Goal: Book appointment/travel/reservation

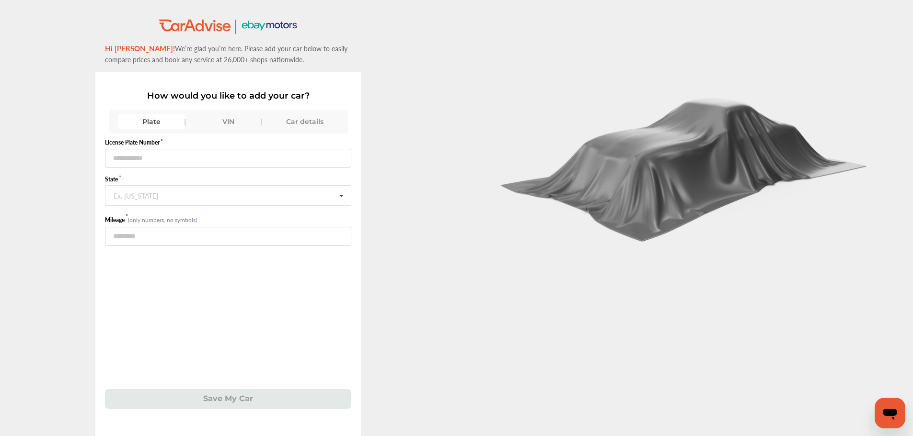
click at [235, 123] on div "VIN" at bounding box center [227, 121] width 67 height 15
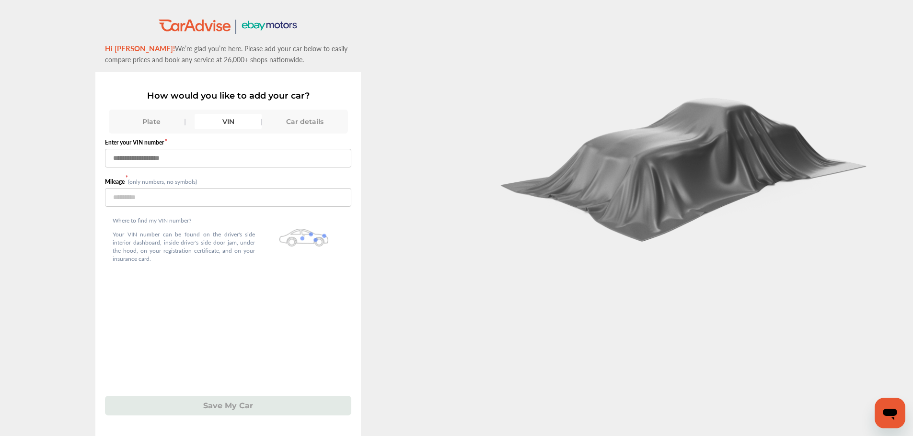
click at [227, 160] on input "text" at bounding box center [228, 158] width 246 height 19
type input "**********"
drag, startPoint x: 217, startPoint y: 198, endPoint x: 212, endPoint y: 237, distance: 39.0
click at [206, 246] on div "**********" at bounding box center [228, 207] width 246 height 138
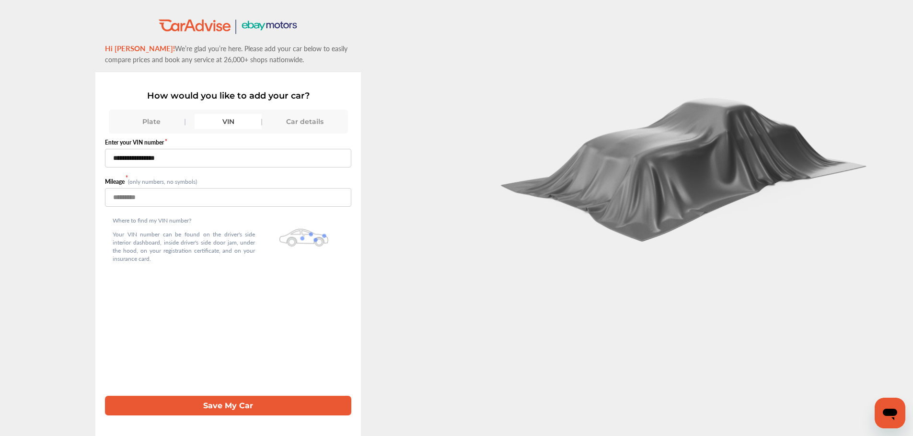
type input "****"
click at [105, 396] on button "Save My Car" at bounding box center [228, 406] width 246 height 20
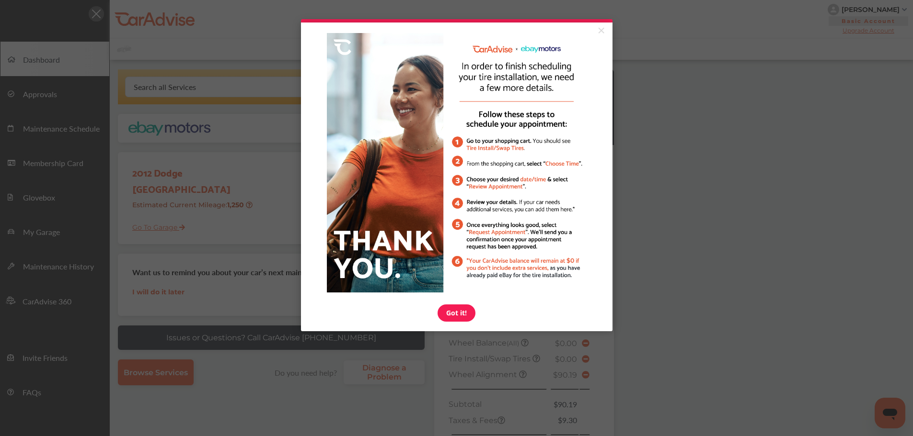
click at [458, 325] on cue "Got it!" at bounding box center [456, 177] width 311 height 309
click at [458, 318] on link "Got it!" at bounding box center [456, 313] width 38 height 17
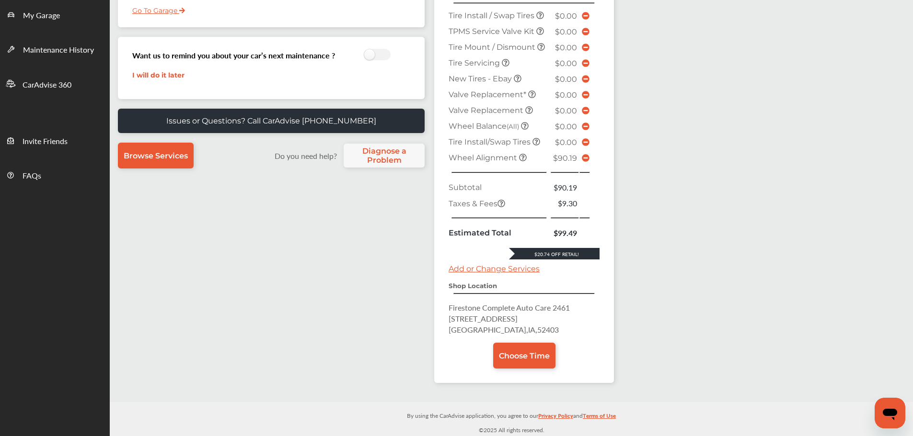
scroll to position [218, 0]
click at [516, 362] on link "Choose Time" at bounding box center [524, 356] width 62 height 26
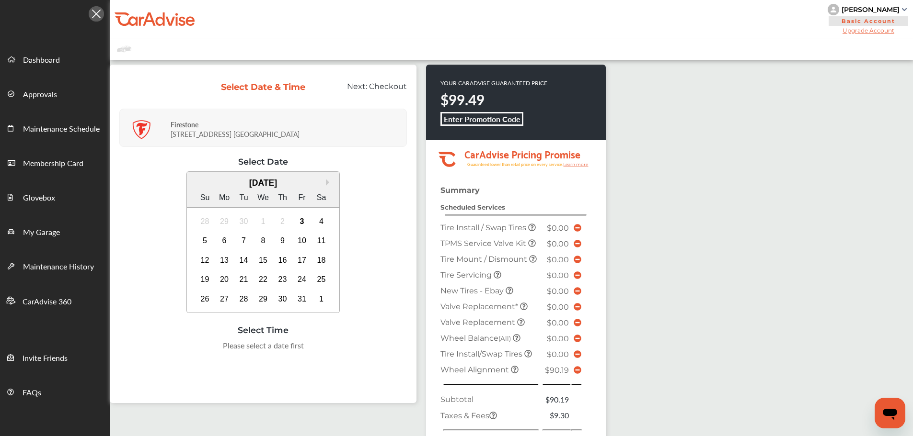
click at [323, 219] on div "4" at bounding box center [321, 221] width 15 height 15
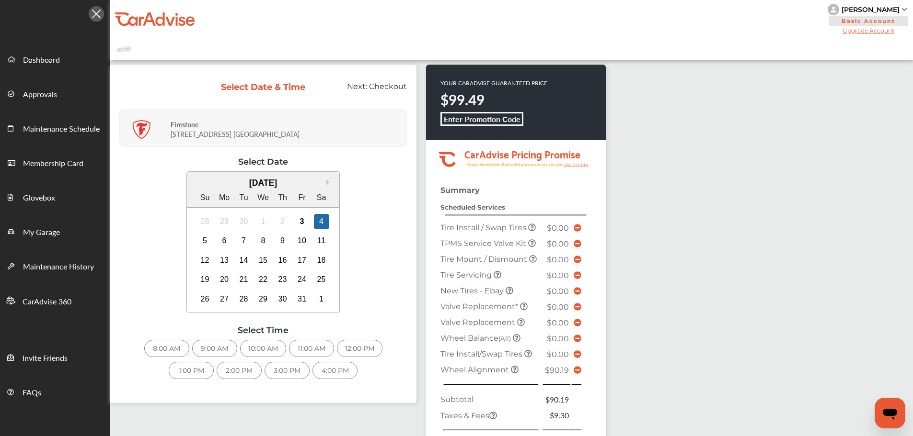
click at [190, 364] on div "1:00 PM" at bounding box center [191, 370] width 45 height 17
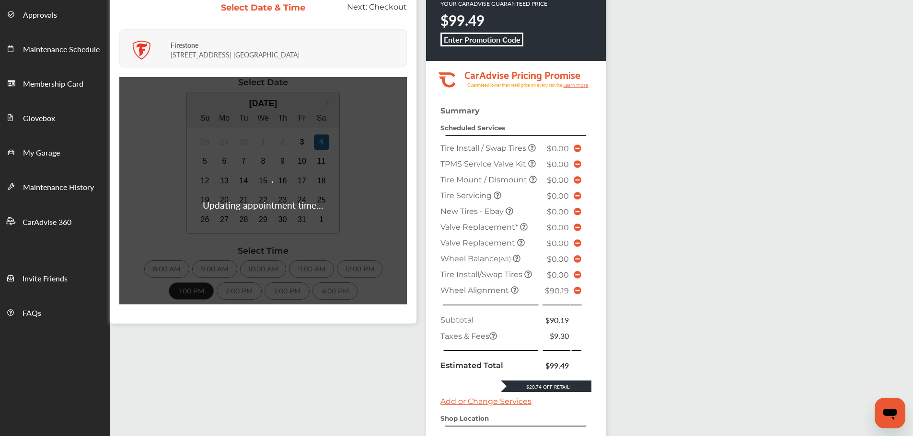
scroll to position [96, 0]
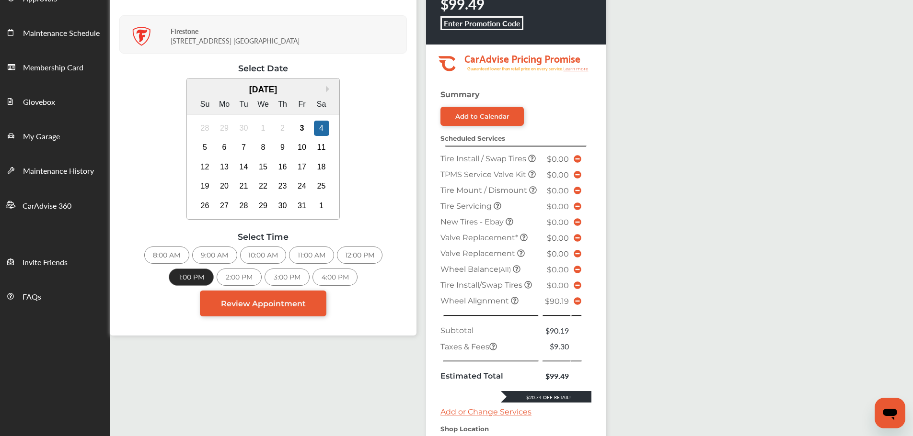
click at [577, 303] on icon at bounding box center [577, 301] width 8 height 8
click at [289, 310] on link "Review Appointment" at bounding box center [263, 304] width 126 height 26
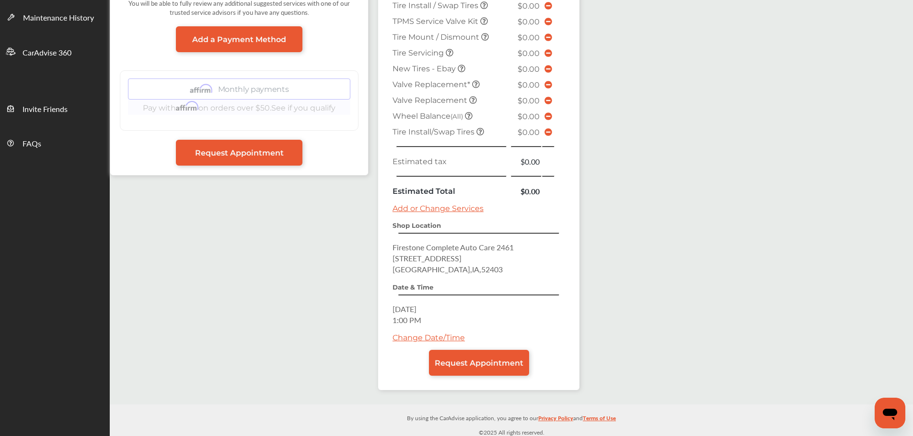
scroll to position [252, 0]
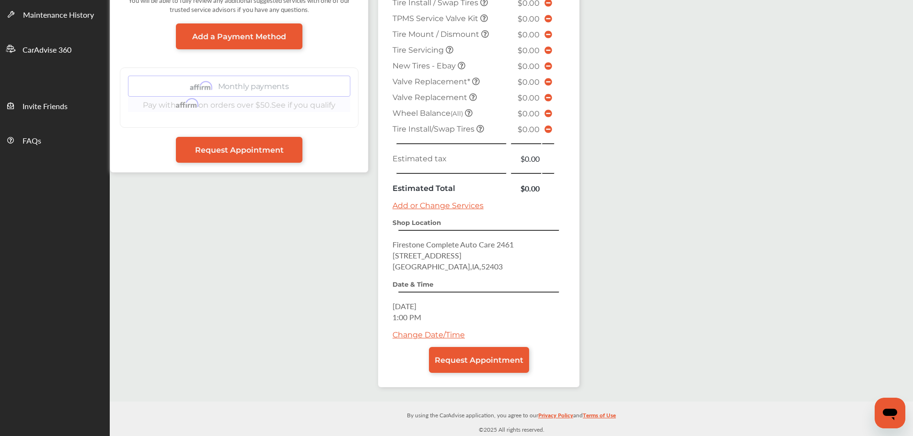
click at [489, 368] on link "Request Appointment" at bounding box center [479, 360] width 100 height 26
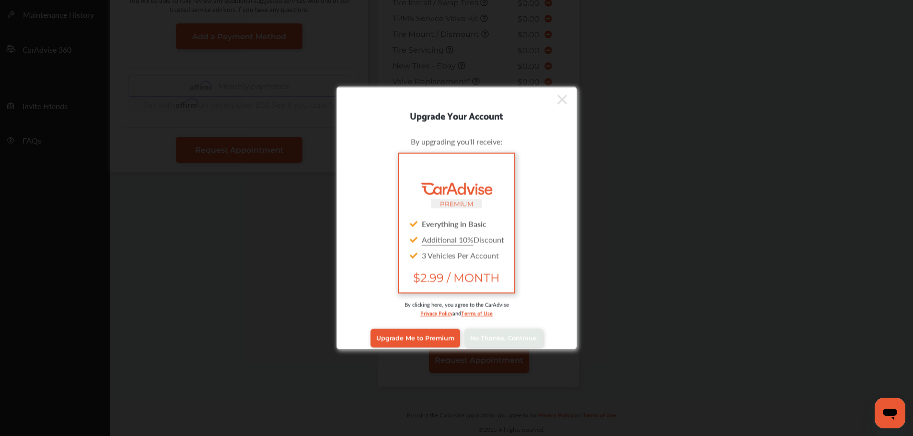
click at [492, 339] on span "No Thanks, Continue" at bounding box center [503, 338] width 67 height 7
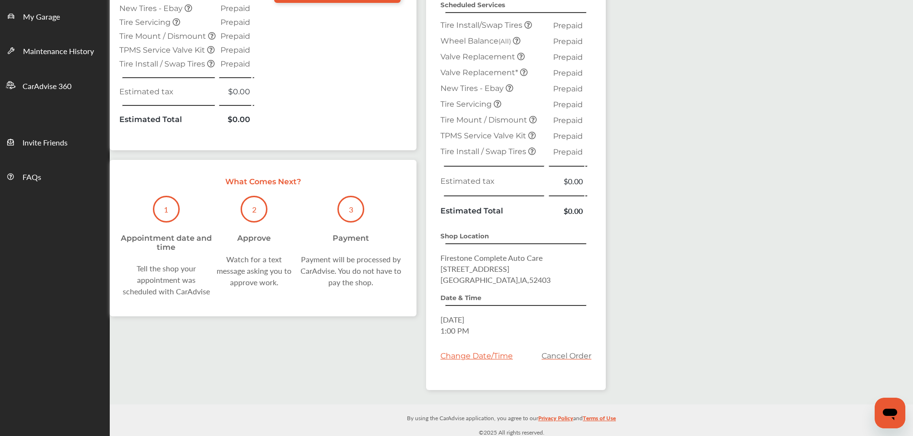
scroll to position [218, 0]
